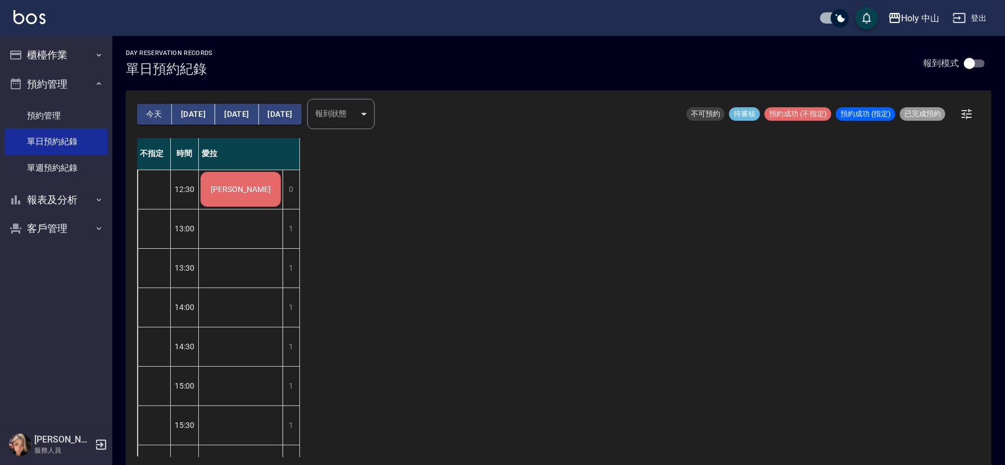
click at [243, 197] on div "[PERSON_NAME]" at bounding box center [241, 189] width 84 height 38
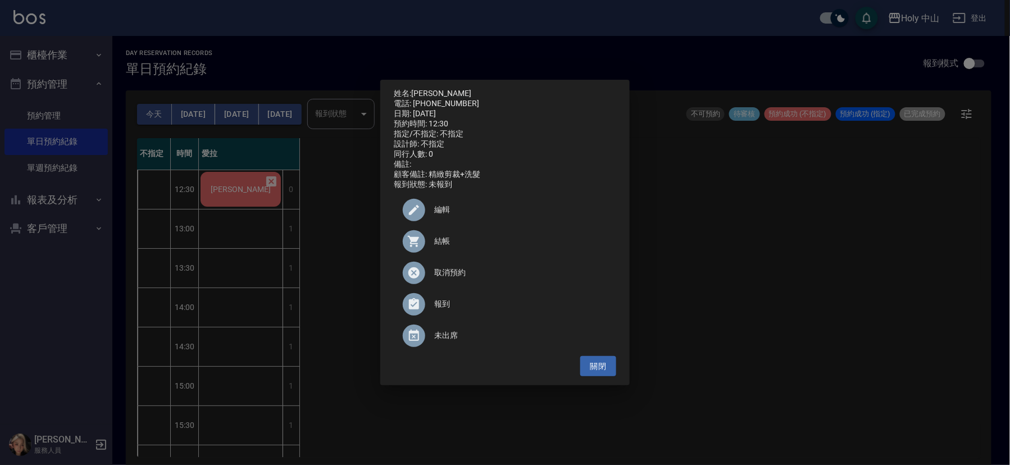
click at [439, 245] on span "結帳" at bounding box center [520, 241] width 173 height 12
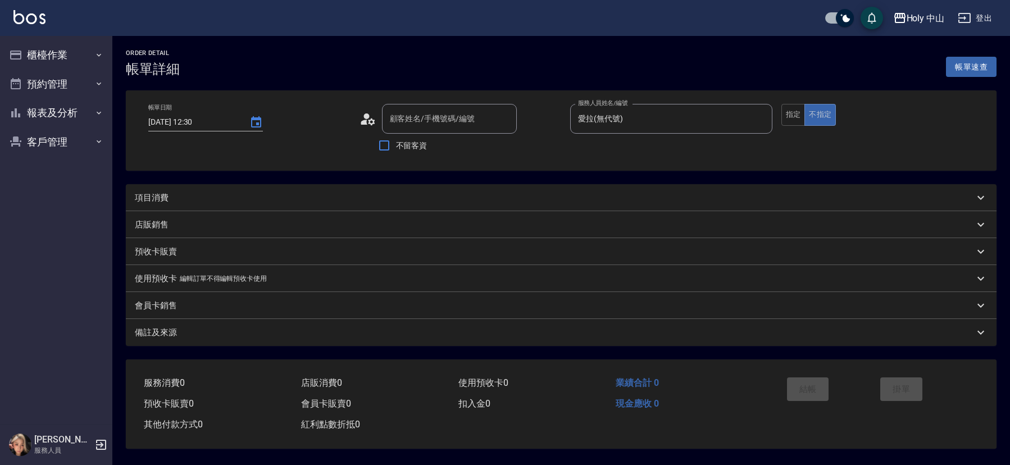
type input "2025/08/10 12:30"
type input "愛拉(無代號)"
type input "Terence/0967314523/null"
click at [234, 196] on div "項目消費" at bounding box center [552, 198] width 834 height 12
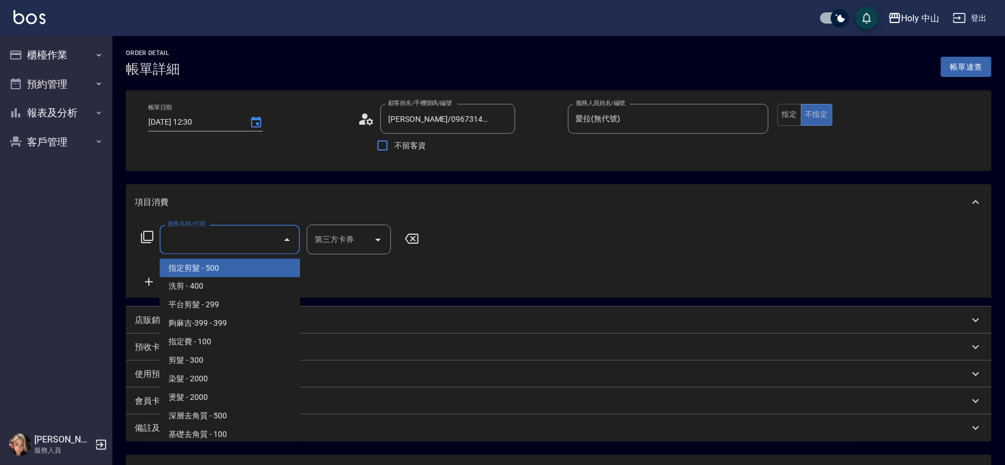
click at [232, 242] on input "服務名稱/代號" at bounding box center [221, 240] width 113 height 20
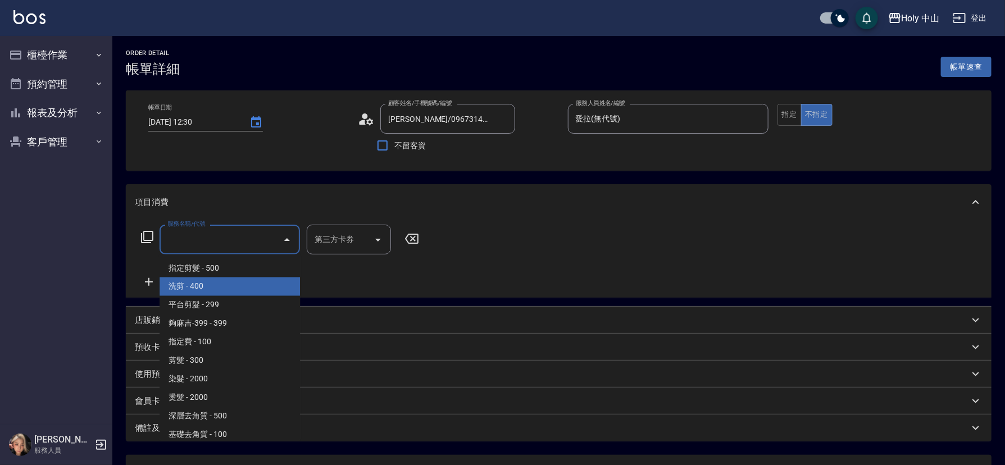
click at [216, 290] on span "洗剪 - 400" at bounding box center [230, 287] width 140 height 19
type input "洗剪(3)"
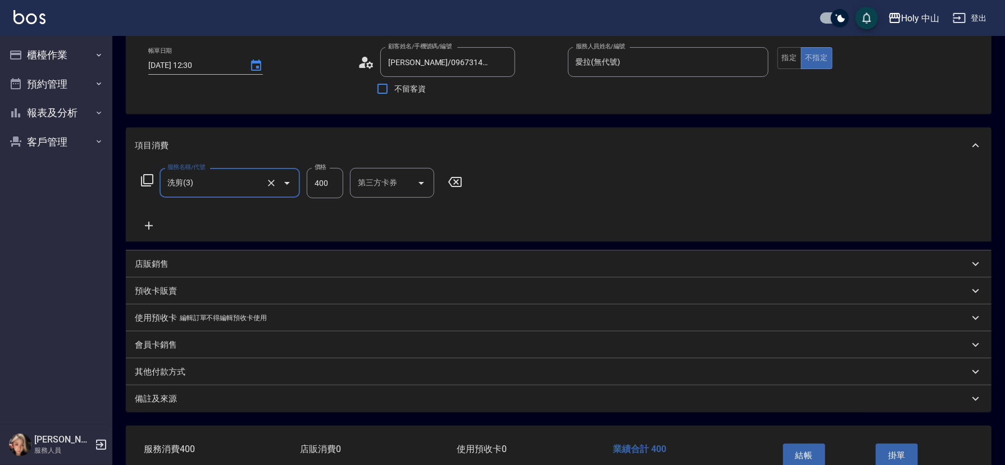
scroll to position [124, 0]
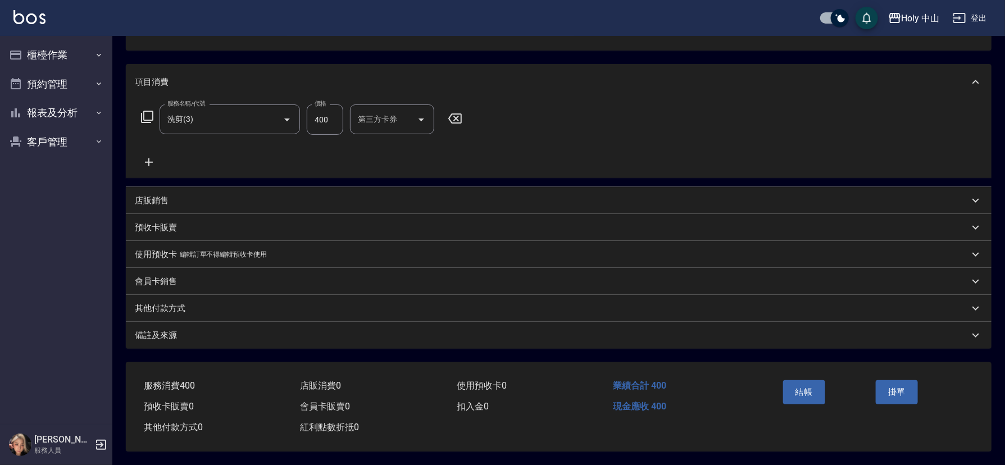
click at [449, 330] on div "備註及來源" at bounding box center [552, 336] width 834 height 12
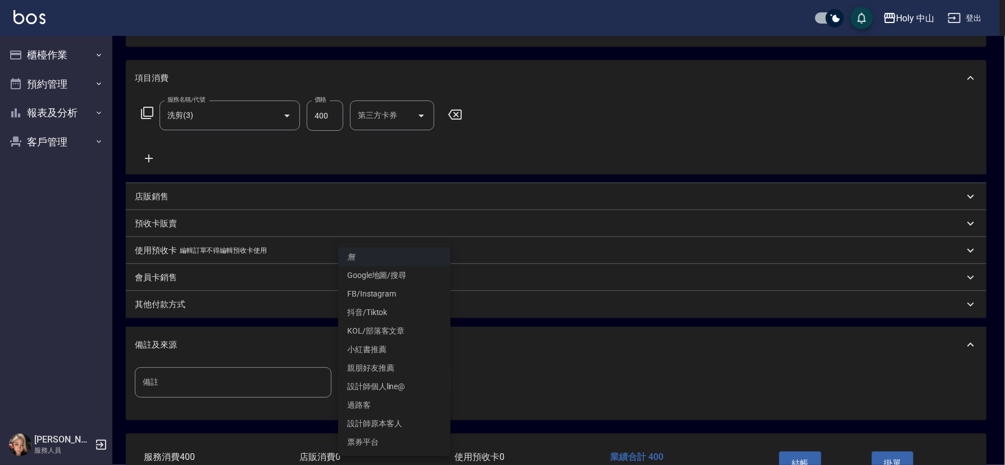
click at [373, 386] on body "Holy 中山 登出 櫃檯作業 打帳單 帳單列表 營業儀表板 現場電腦打卡 預約管理 預約管理 單日預約紀錄 單週預約紀錄 報表及分析 報表目錄 店家日報表 …" at bounding box center [502, 206] width 1005 height 661
click at [388, 278] on li "Google地圖/搜尋" at bounding box center [394, 275] width 112 height 19
type input "Google地圖/搜尋"
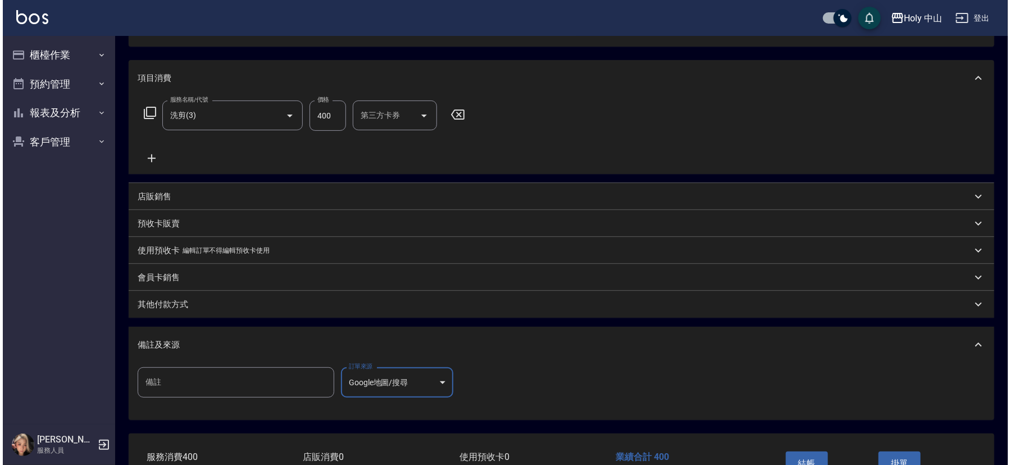
scroll to position [199, 0]
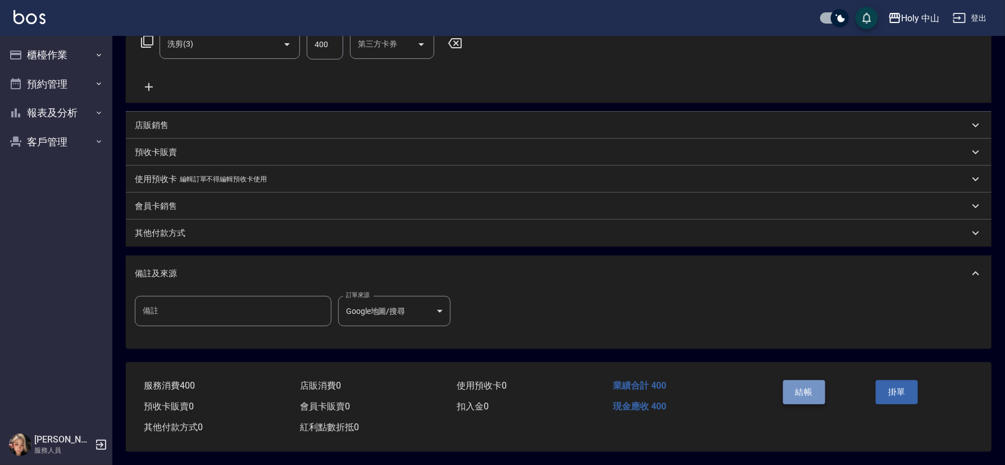
click at [792, 386] on button "結帳" at bounding box center [804, 392] width 42 height 24
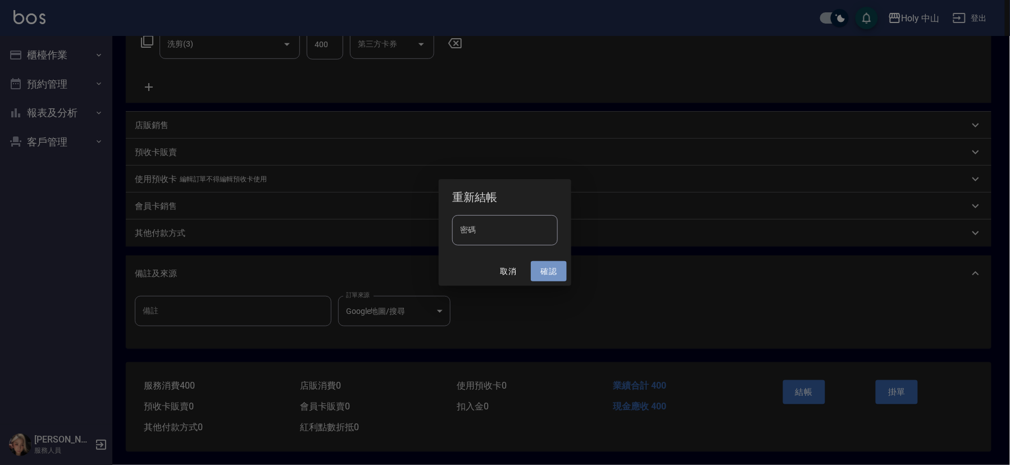
click at [551, 274] on button "確認" at bounding box center [549, 271] width 36 height 21
